Goal: Find specific page/section: Find specific page/section

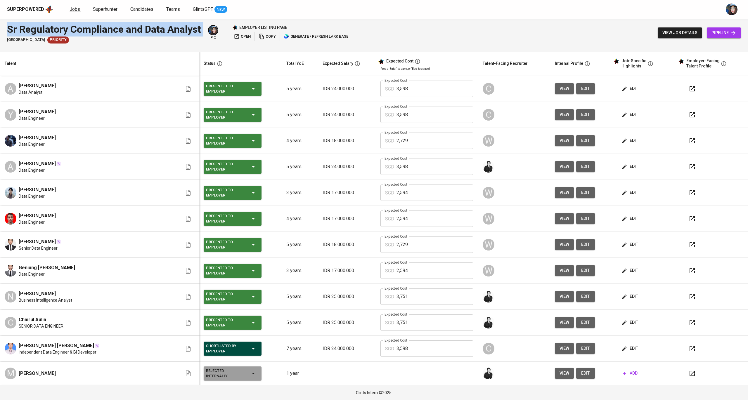
click at [71, 6] on span "Jobs" at bounding box center [75, 9] width 11 height 6
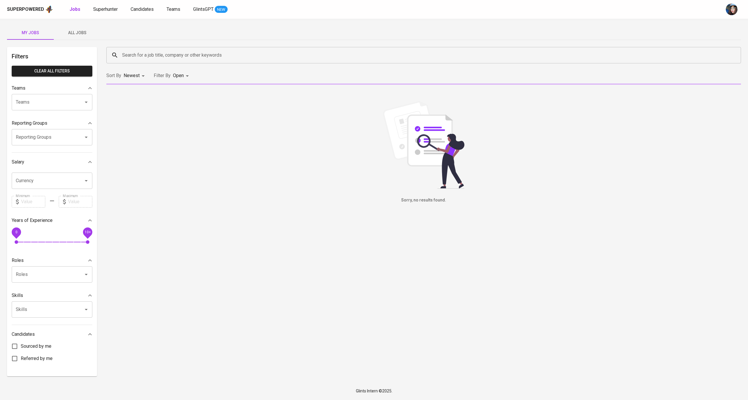
click at [138, 48] on div "Search for a job title, company or other keywords" at bounding box center [423, 55] width 635 height 16
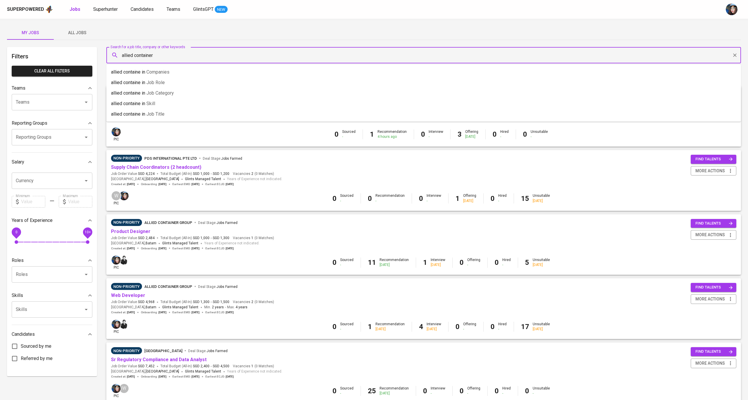
type input "allied container"
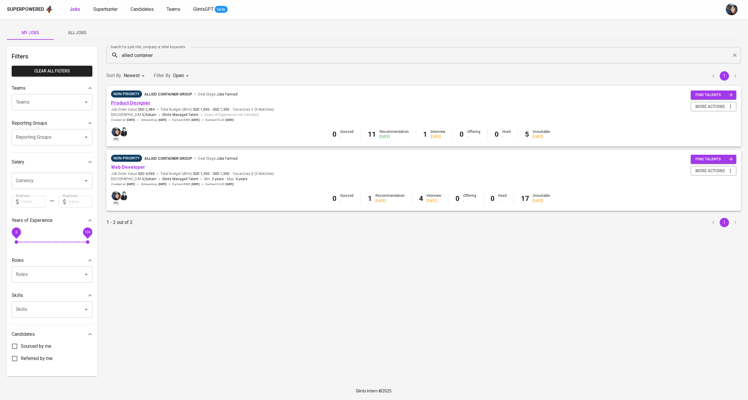
click at [144, 101] on link "Product Designer" at bounding box center [130, 103] width 39 height 6
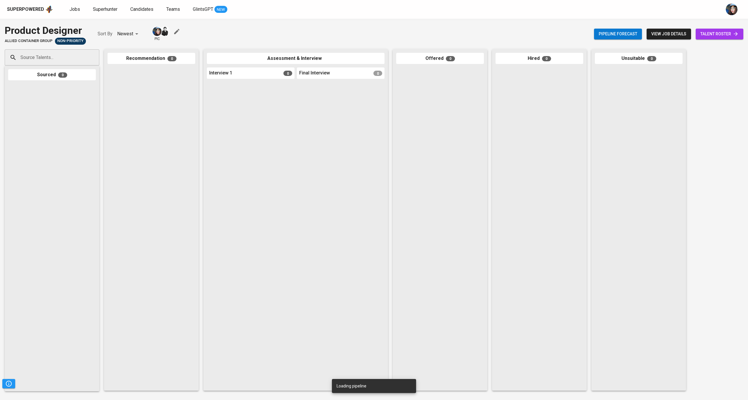
click at [706, 33] on span "talent roster" at bounding box center [719, 33] width 38 height 7
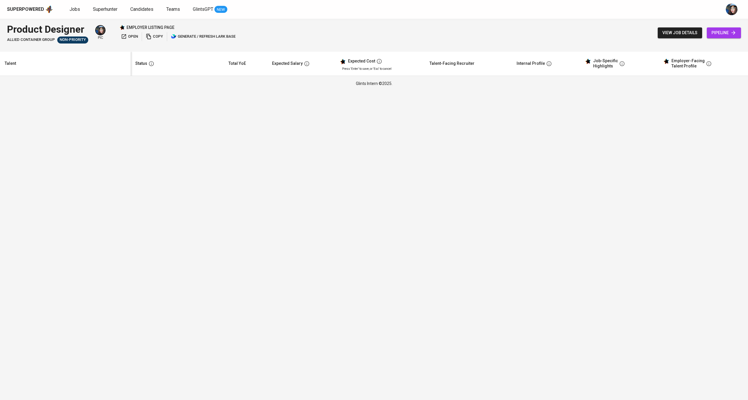
click at [286, 26] on div "Product Designer Allied Container Group Non-Priority pic employer listing page …" at bounding box center [374, 33] width 748 height 28
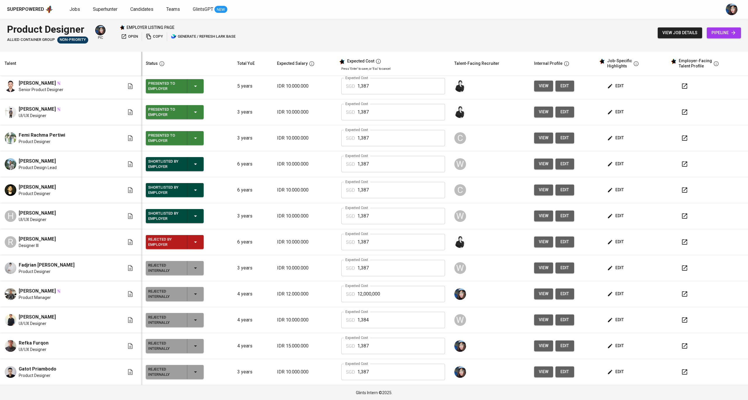
scroll to position [135, 0]
click at [56, 162] on span "[PERSON_NAME]" at bounding box center [37, 161] width 37 height 7
copy span "[PERSON_NAME]"
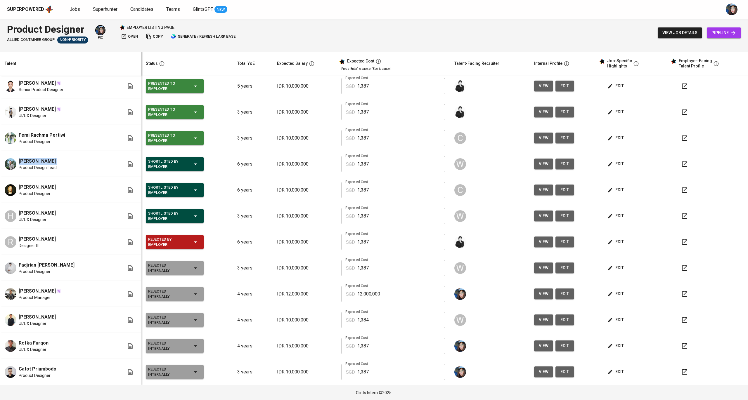
click at [56, 160] on span "[PERSON_NAME]" at bounding box center [37, 161] width 37 height 7
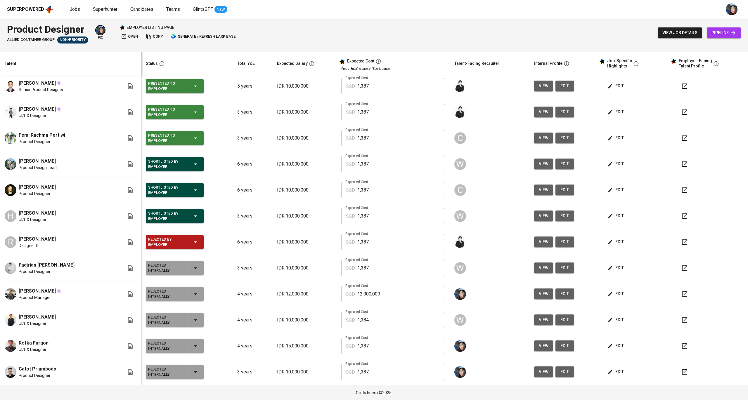
click at [56, 160] on span "[PERSON_NAME]" at bounding box center [37, 161] width 37 height 7
copy span "[PERSON_NAME]"
click at [29, 185] on span "[PERSON_NAME]" at bounding box center [37, 187] width 37 height 7
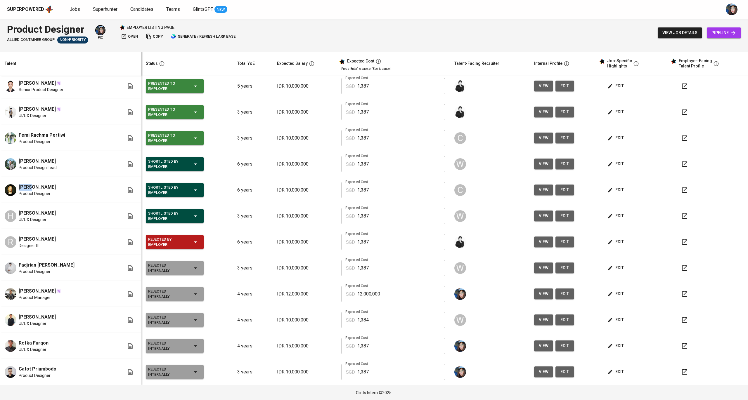
click at [29, 185] on span "[PERSON_NAME]" at bounding box center [37, 187] width 37 height 7
copy span "[PERSON_NAME]"
